Goal: Information Seeking & Learning: Learn about a topic

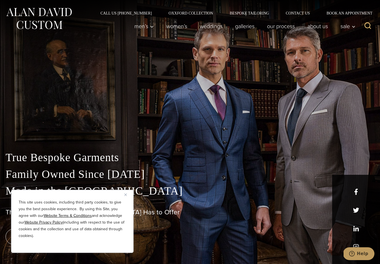
click at [124, 191] on div "This site uses cookies, including third party cookies, to give you the best pos…" at bounding box center [72, 221] width 123 height 63
click at [129, 190] on div "This site uses cookies, including third party cookies, to give you the best pos…" at bounding box center [72, 221] width 123 height 63
click at [124, 195] on img "Close" at bounding box center [125, 194] width 3 height 3
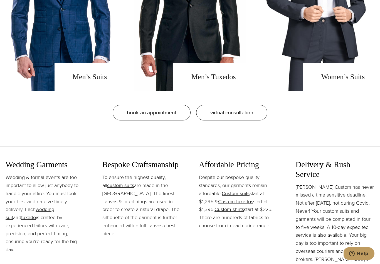
scroll to position [559, 0]
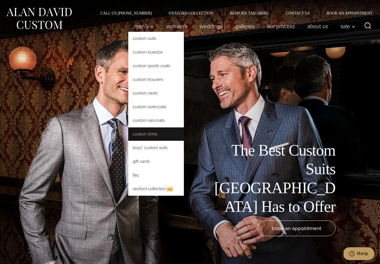
click at [142, 133] on link "Custom Shirts" at bounding box center [156, 133] width 56 height 13
click at [67, 79] on div "The Best Custom Suits NYC Has to Offer book an appointment" at bounding box center [190, 132] width 380 height 264
click at [45, 97] on div "The Best Custom Suits NYC Has to Offer book an appointment" at bounding box center [190, 132] width 380 height 264
click at [321, 23] on link "About Us" at bounding box center [318, 26] width 33 height 11
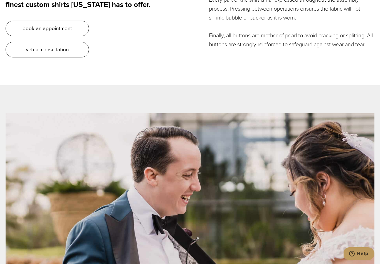
scroll to position [2015, 0]
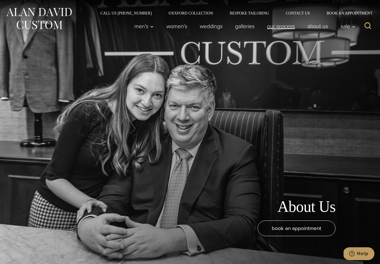
click at [276, 26] on link "Our Process" at bounding box center [281, 26] width 40 height 11
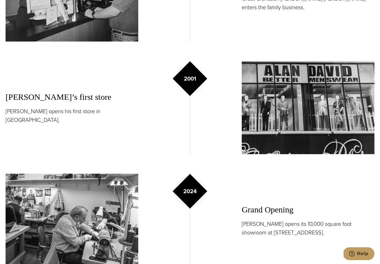
scroll to position [838, 0]
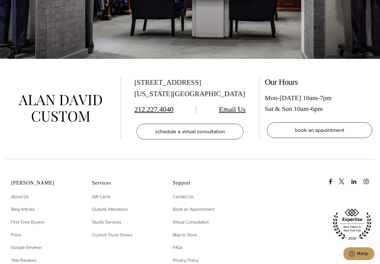
scroll to position [1720, 0]
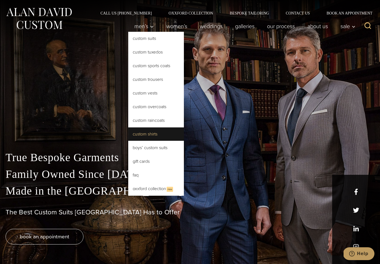
click at [138, 138] on link "Custom Shirts" at bounding box center [156, 133] width 56 height 13
click at [244, 26] on link "Galleries" at bounding box center [245, 26] width 32 height 11
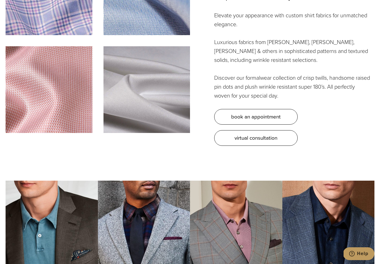
scroll to position [1555, 0]
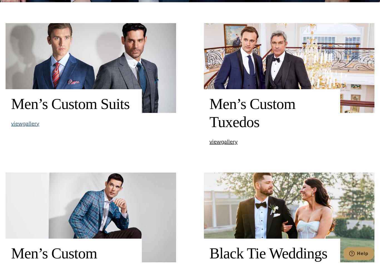
scroll to position [261, 0]
click at [22, 128] on span "view Men’s Custom Suits gallery" at bounding box center [25, 123] width 28 height 8
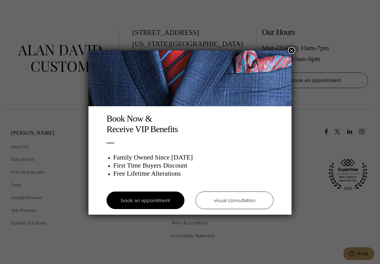
scroll to position [2602, 0]
